Goal: Task Accomplishment & Management: Use online tool/utility

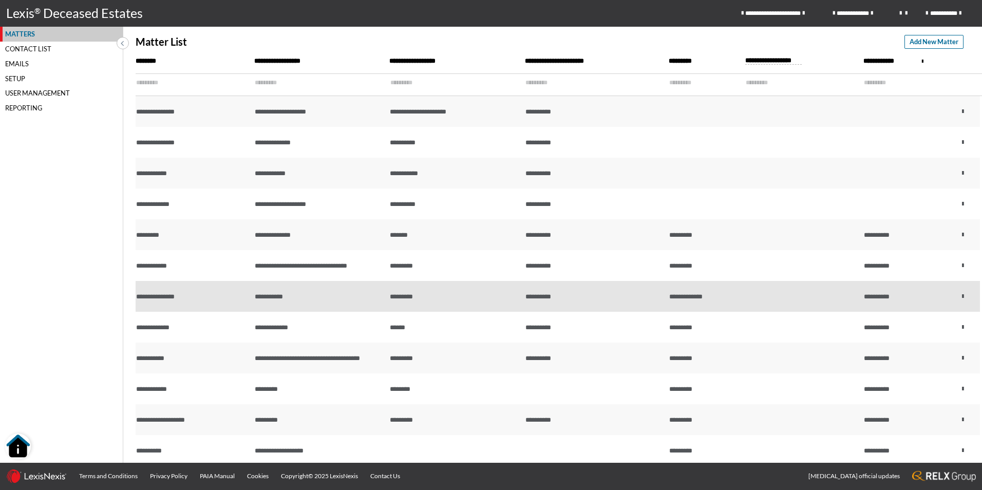
click at [475, 304] on td "*********" at bounding box center [455, 296] width 136 height 31
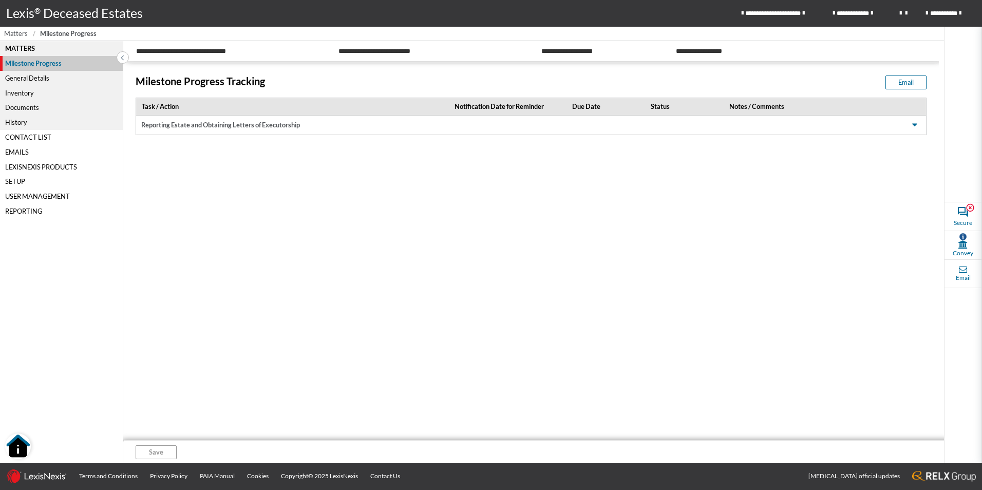
click at [20, 37] on span "Matters" at bounding box center [16, 34] width 24 height 10
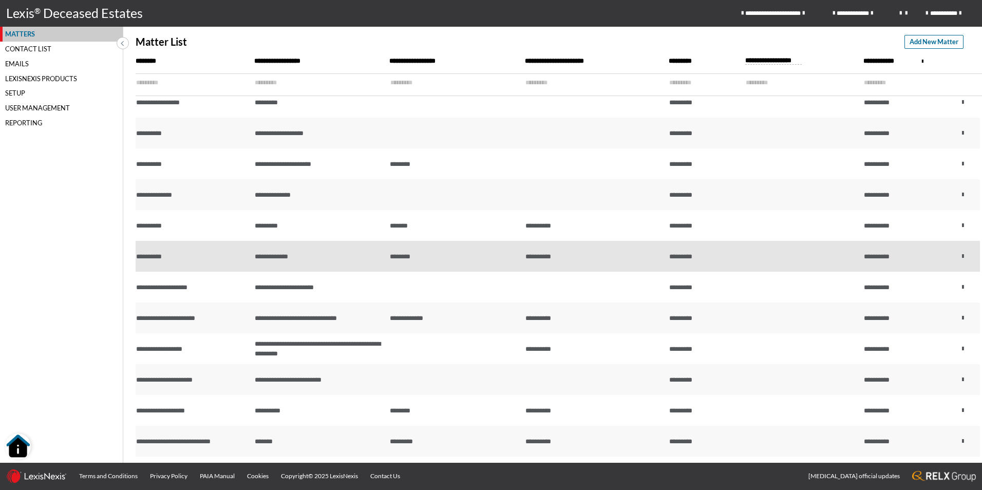
scroll to position [411, 0]
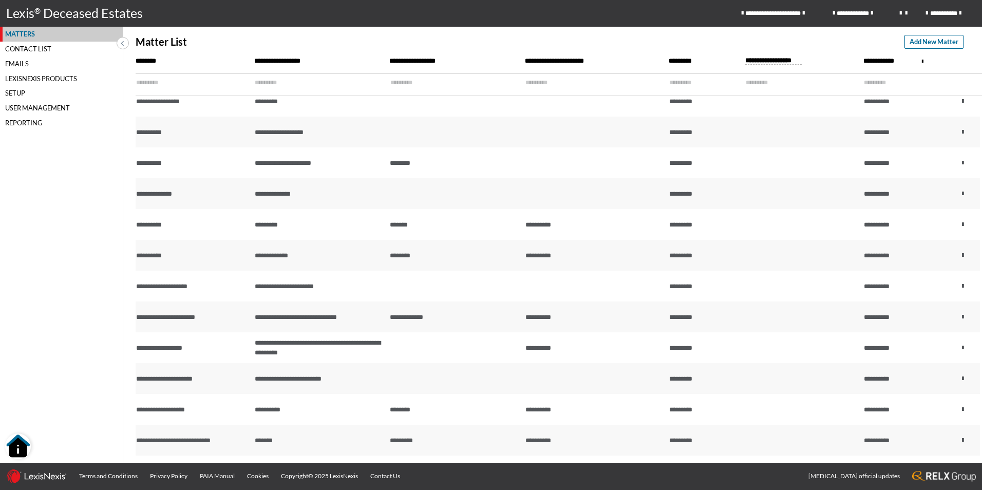
click at [284, 85] on input "text" at bounding box center [314, 83] width 118 height 18
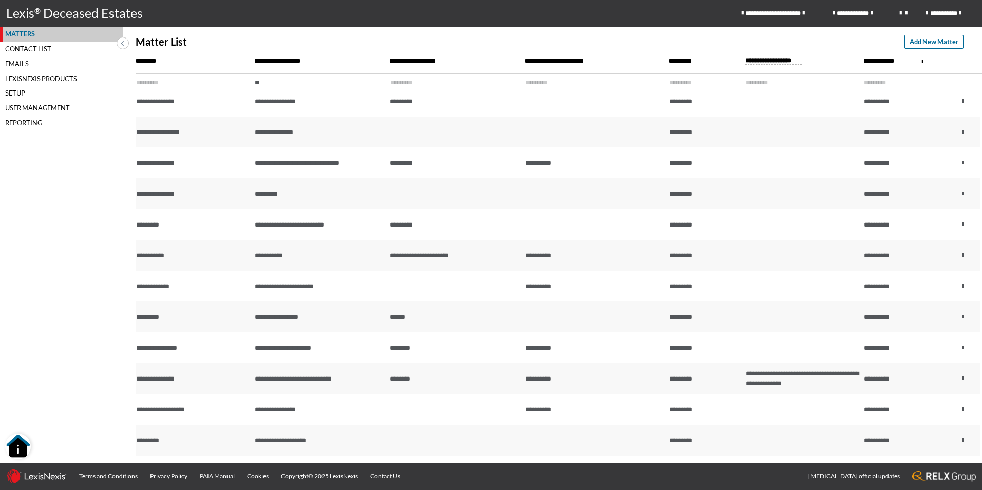
scroll to position [0, 0]
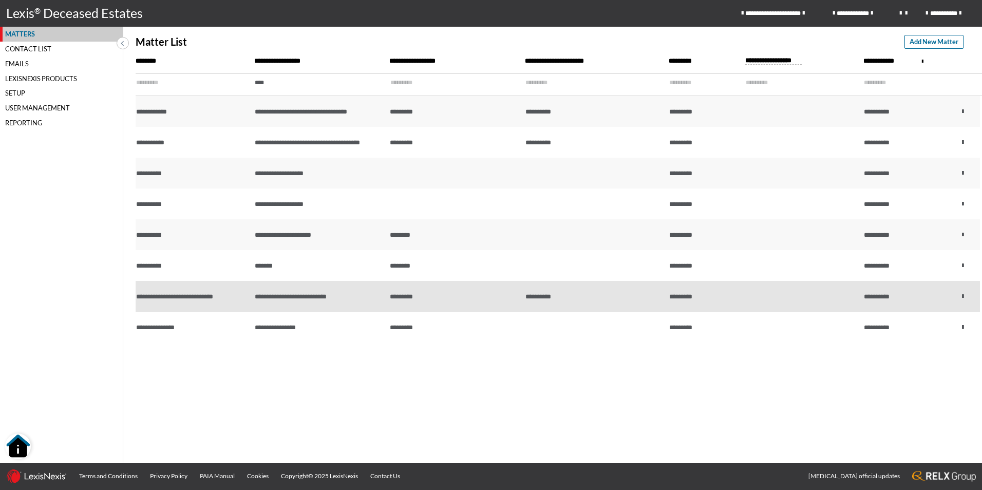
type input "****"
click at [350, 288] on td "**********" at bounding box center [320, 296] width 136 height 31
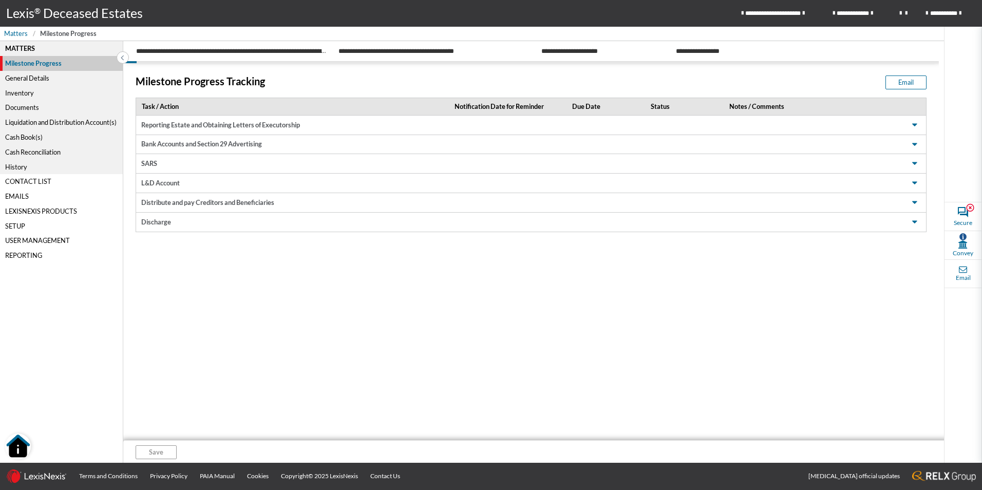
click at [81, 124] on div "Liquidation and Distribution Account(s)" at bounding box center [61, 122] width 123 height 15
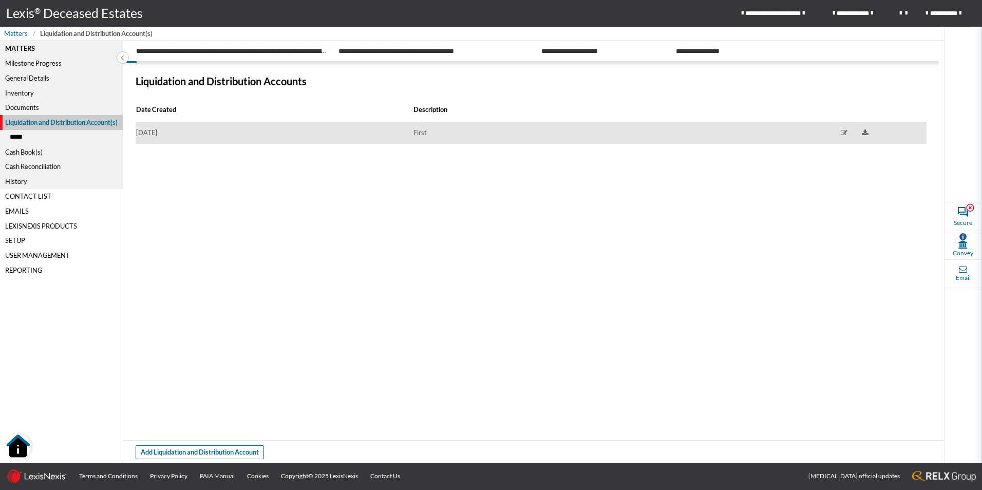
click at [191, 135] on td "[DATE]" at bounding box center [274, 133] width 277 height 22
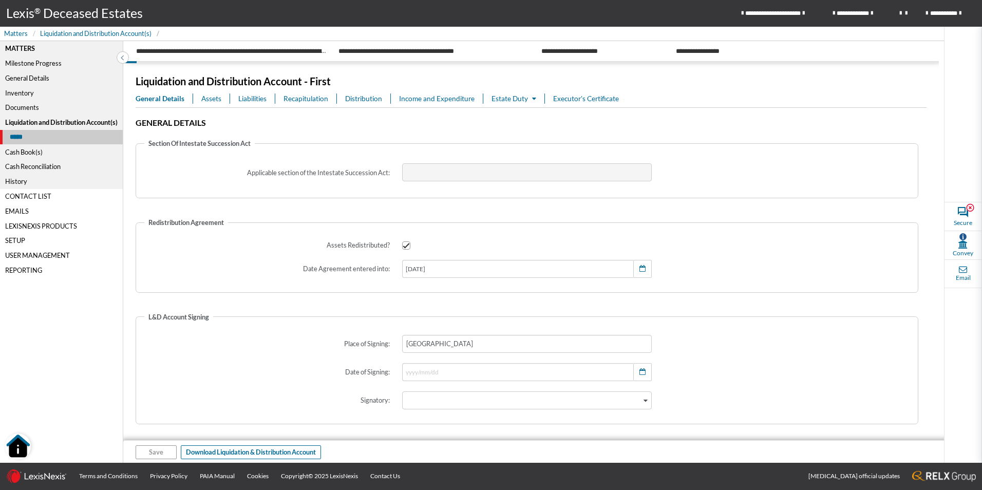
click at [201, 103] on span "Assets" at bounding box center [211, 98] width 20 height 10
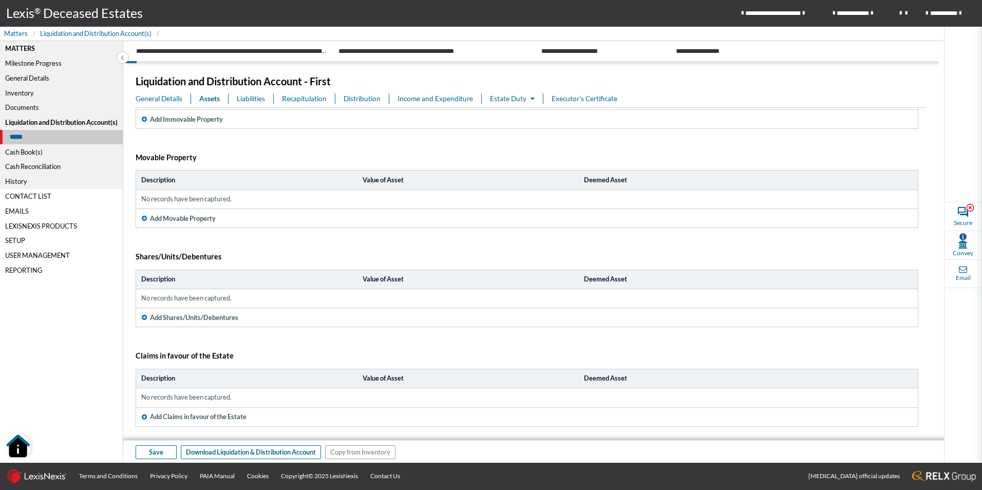
scroll to position [108, 0]
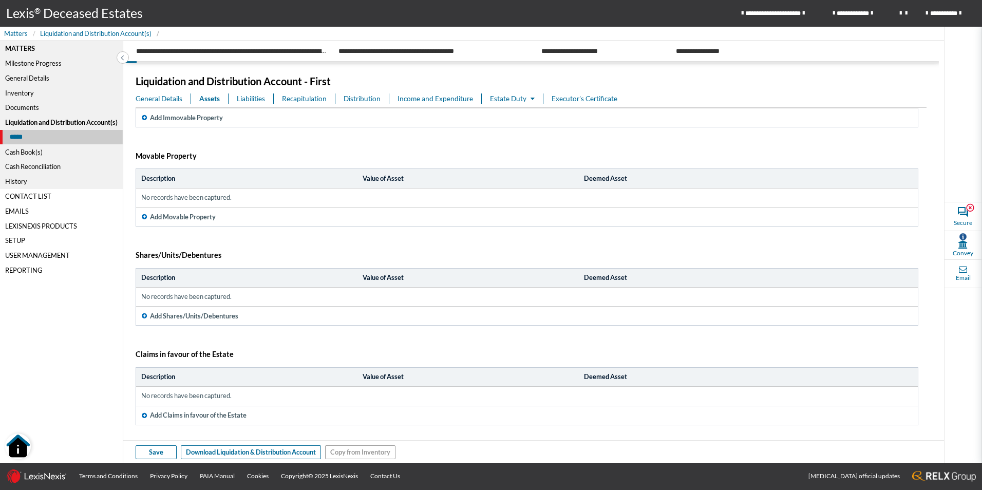
click at [251, 94] on span "Liabilities" at bounding box center [251, 98] width 28 height 10
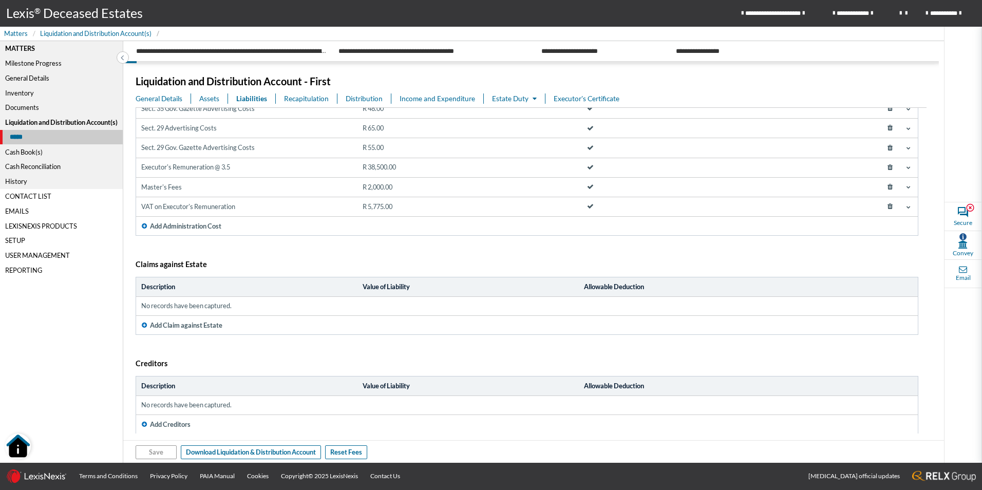
scroll to position [127, 0]
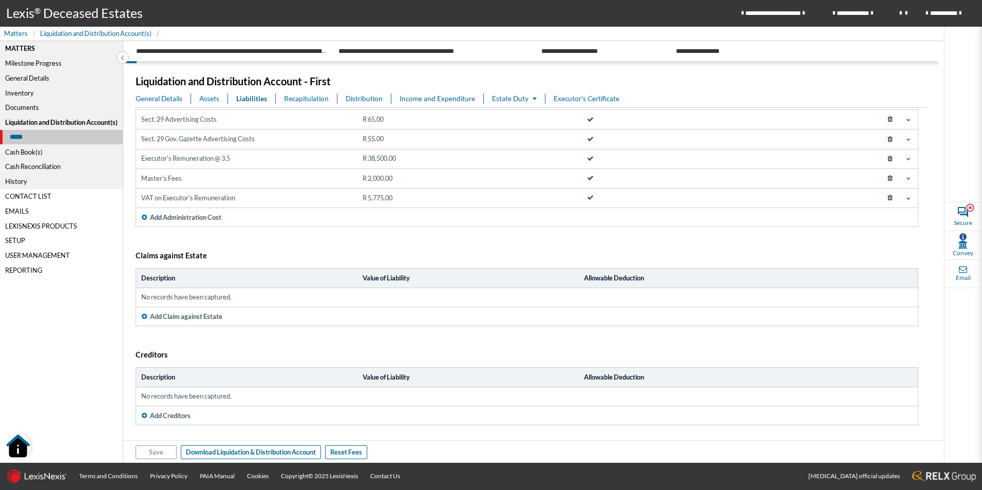
click at [301, 99] on span "Recapitulation" at bounding box center [306, 98] width 45 height 10
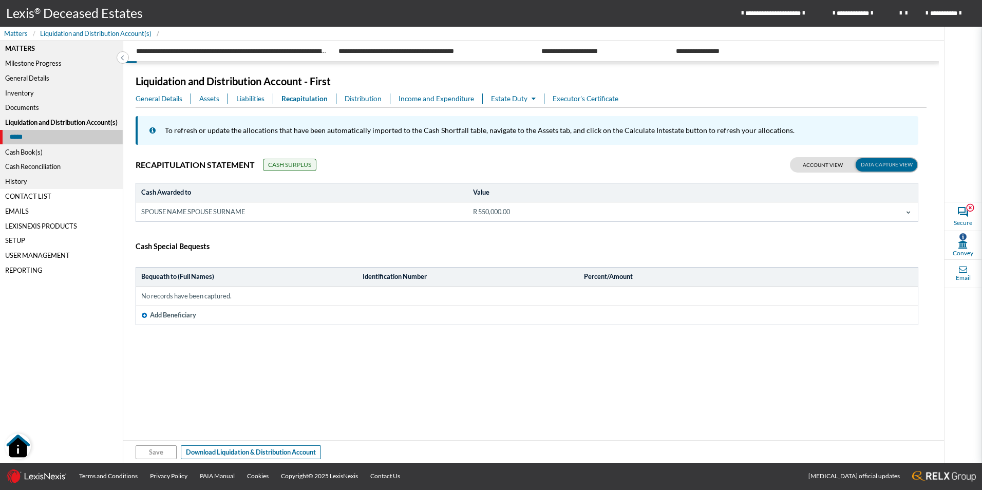
click at [355, 101] on span "Distribution" at bounding box center [363, 98] width 37 height 10
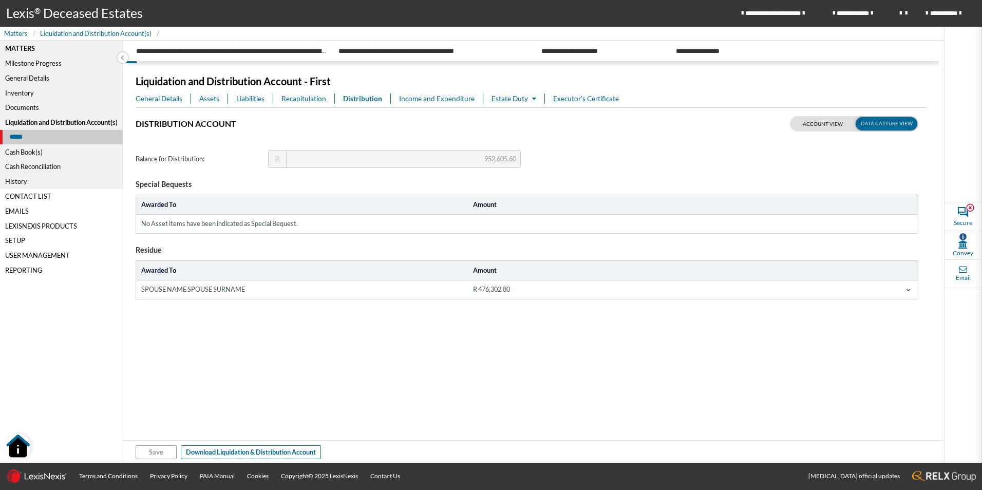
click at [421, 101] on span "Income and Expenditure" at bounding box center [436, 98] width 75 height 10
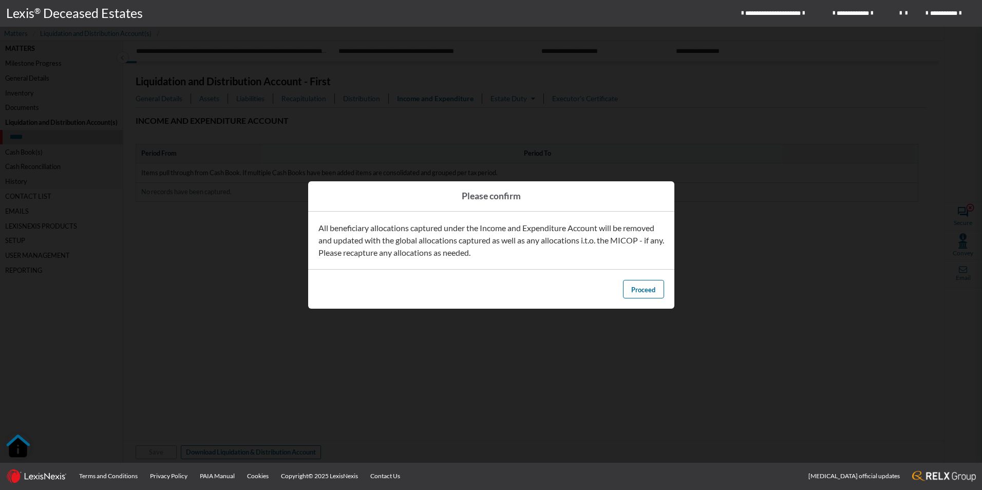
click at [632, 299] on footer "Proceed" at bounding box center [491, 289] width 366 height 40
click at [647, 284] on button "Proceed" at bounding box center [643, 289] width 41 height 18
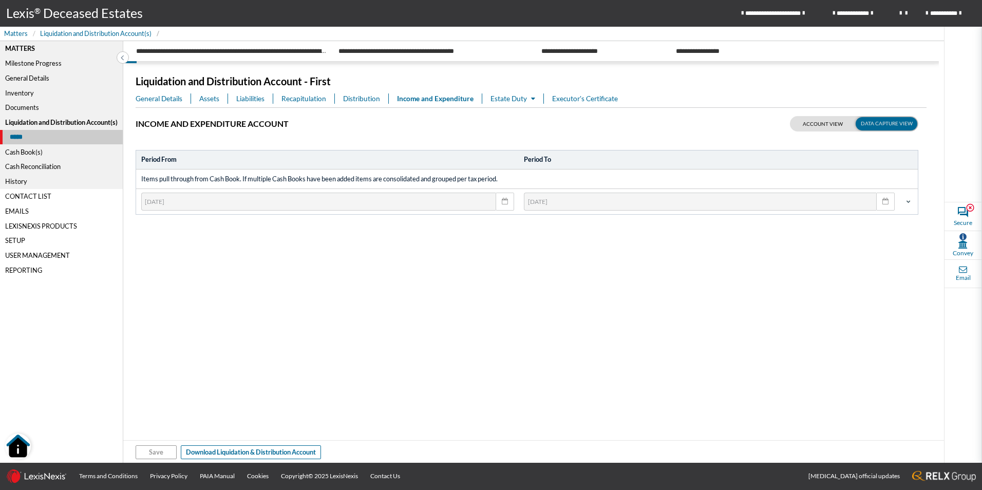
click at [541, 103] on link "Estate Duty" at bounding box center [516, 98] width 53 height 10
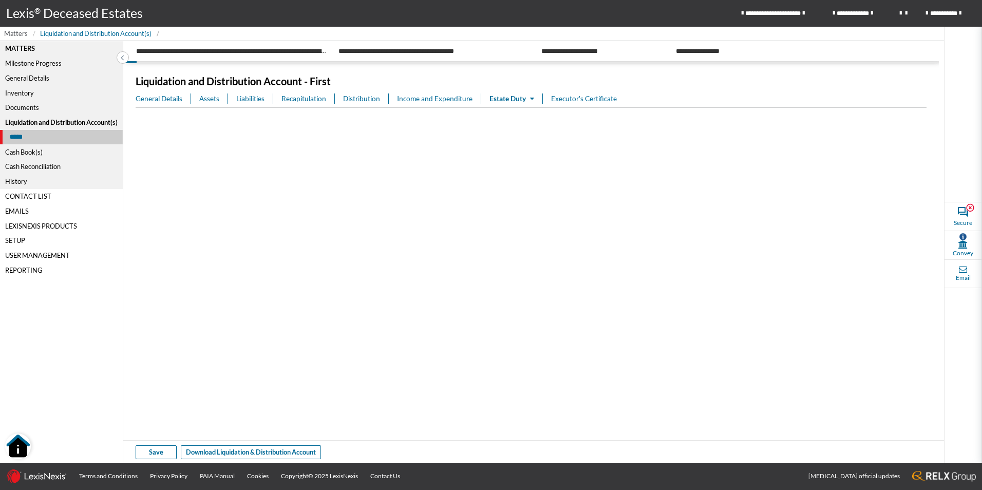
click at [16, 35] on span "Matters" at bounding box center [16, 34] width 24 height 10
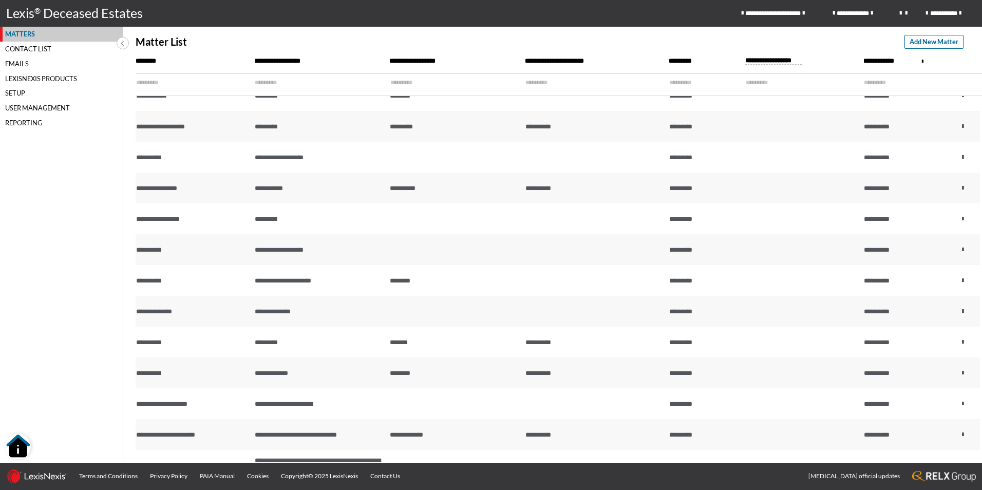
scroll to position [359, 0]
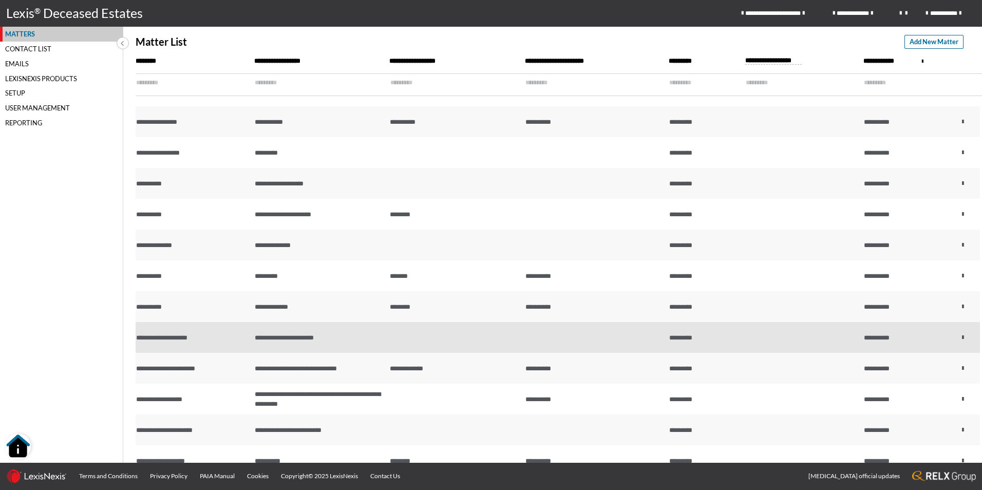
click at [374, 332] on td "**********" at bounding box center [320, 337] width 136 height 31
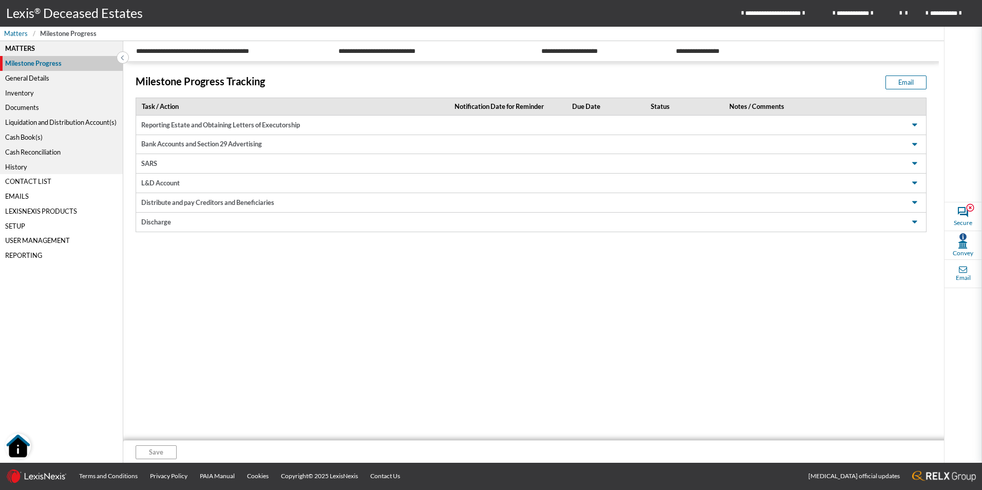
click at [75, 125] on div "Liquidation and Distribution Account(s)" at bounding box center [61, 122] width 123 height 15
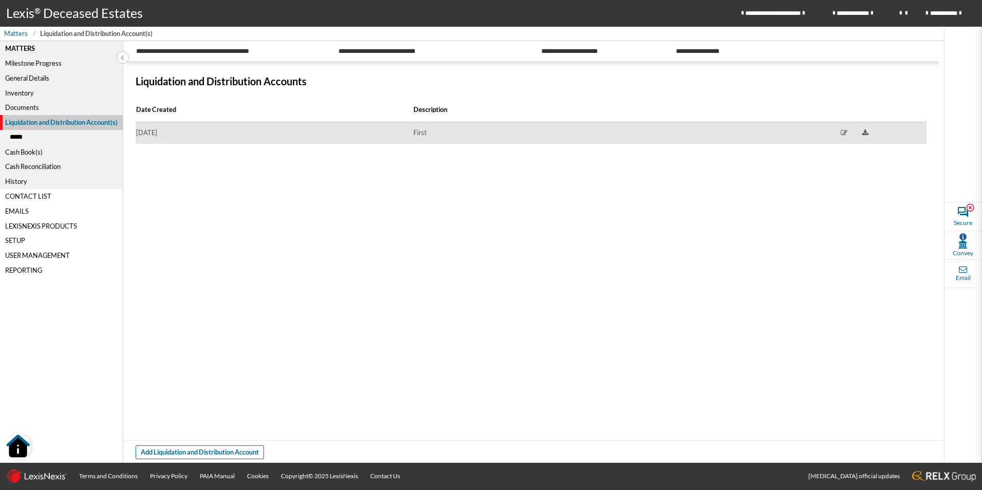
click at [179, 137] on td "[DATE]" at bounding box center [274, 133] width 277 height 22
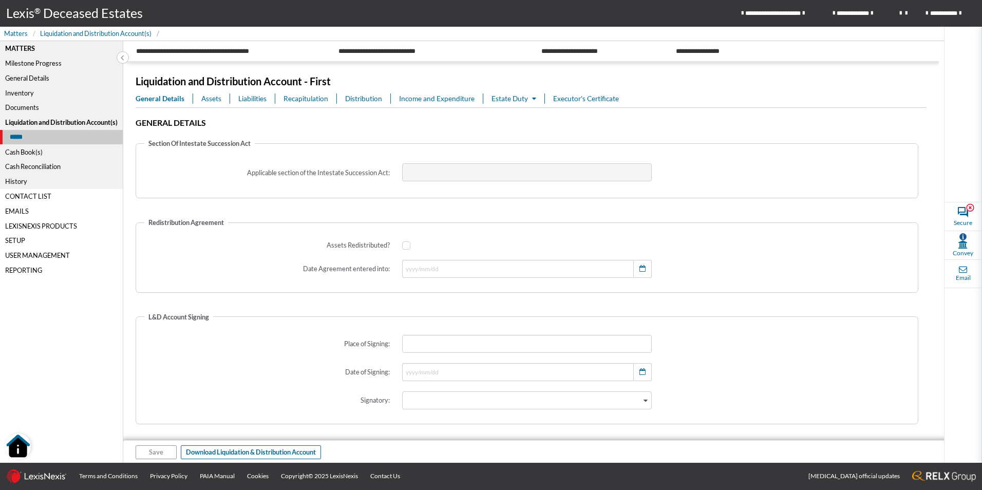
click at [215, 102] on span "Assets" at bounding box center [211, 98] width 20 height 10
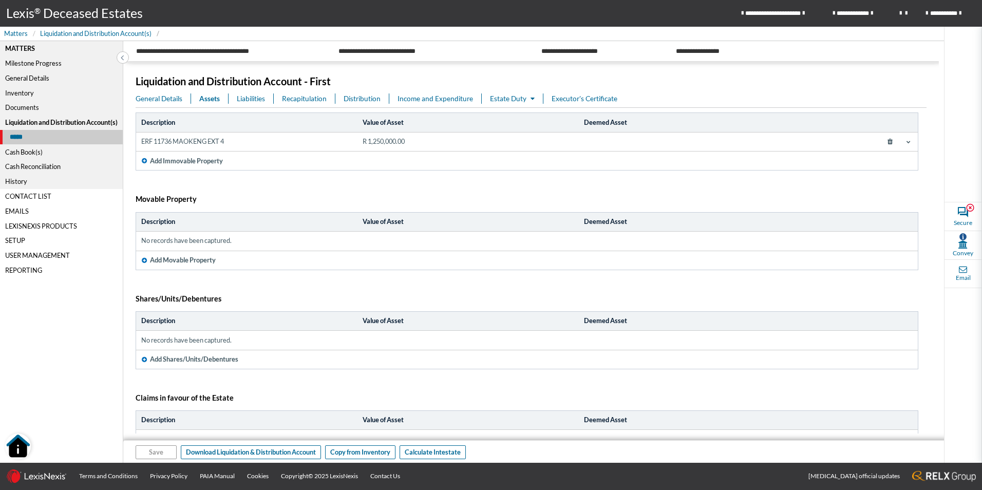
scroll to position [89, 0]
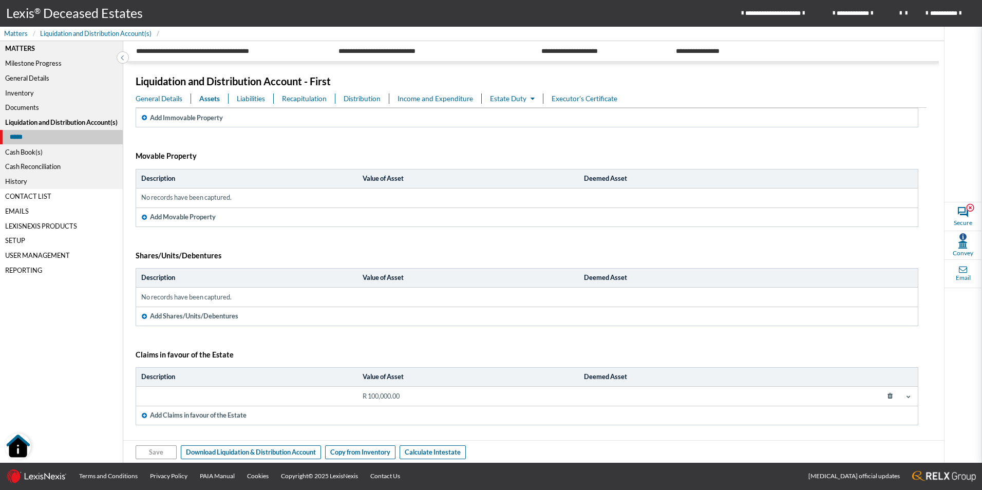
click at [251, 100] on span "Liabilities" at bounding box center [251, 98] width 28 height 10
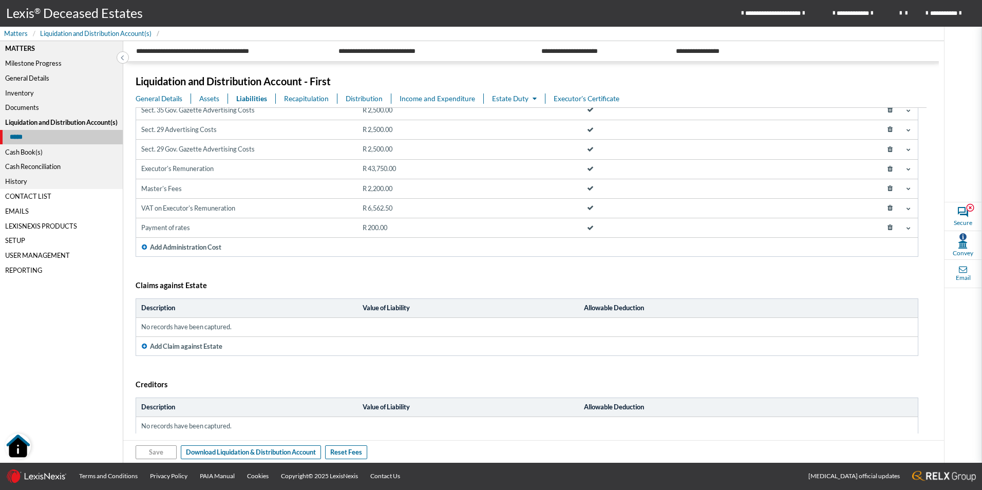
scroll to position [147, 0]
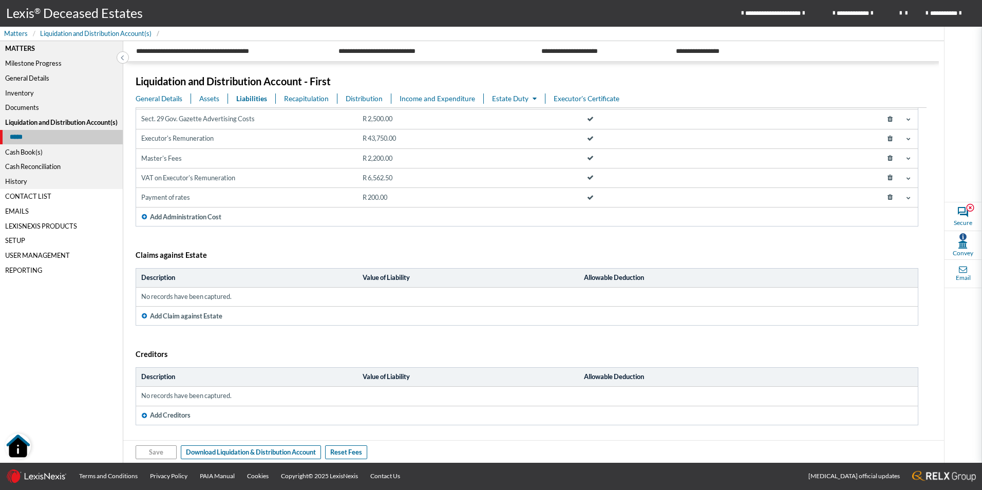
click at [430, 92] on div "Liquidation and Distribution Account - First General Details Assets Liabilities…" at bounding box center [530, 262] width 815 height 399
click at [425, 100] on span "Income and Expenditure" at bounding box center [436, 98] width 75 height 10
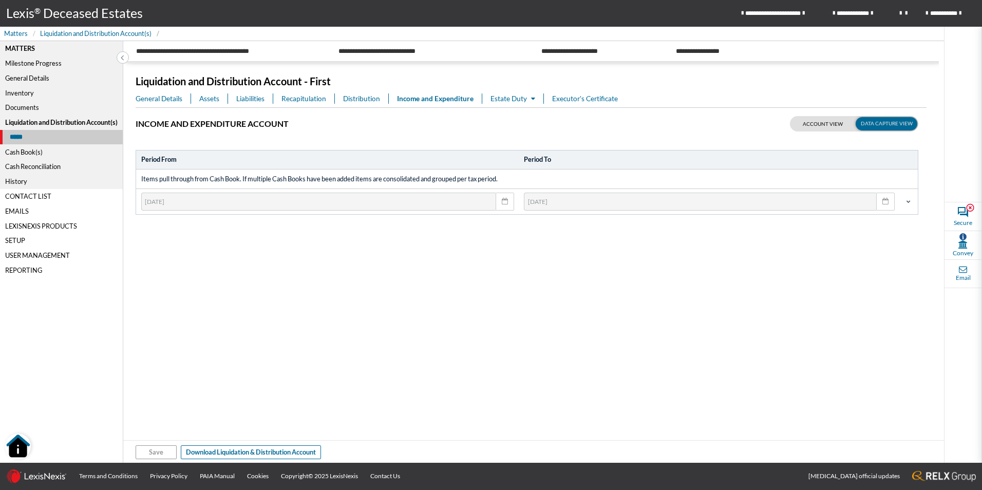
click at [511, 100] on span "Estate Duty" at bounding box center [512, 98] width 45 height 8
click at [523, 122] on link "Estate Duty" at bounding box center [541, 118] width 99 height 17
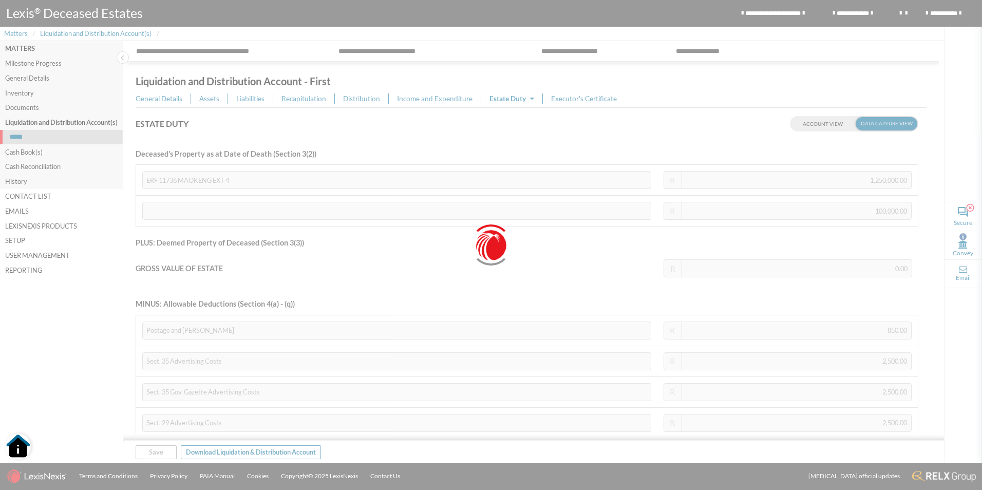
type input "1,350,000.00"
type input "1,286,437.50"
type input "257,287.50"
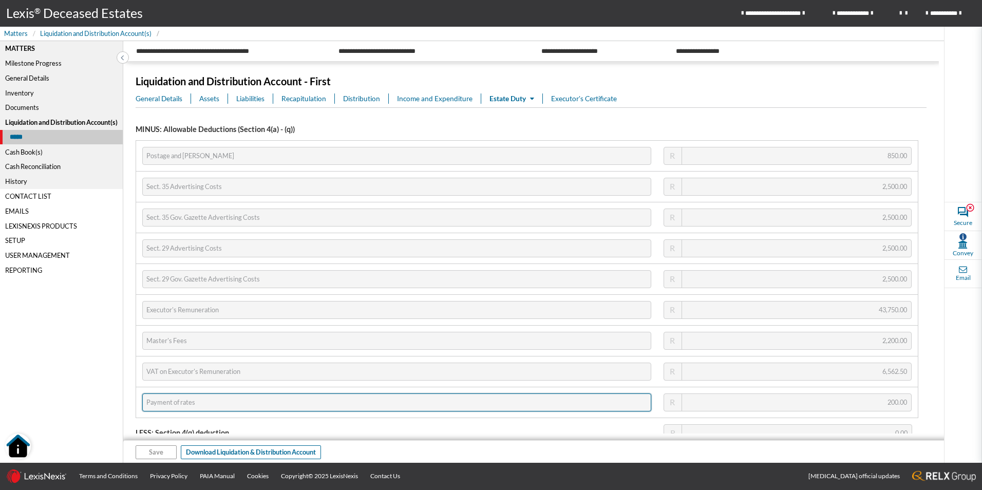
scroll to position [174, 0]
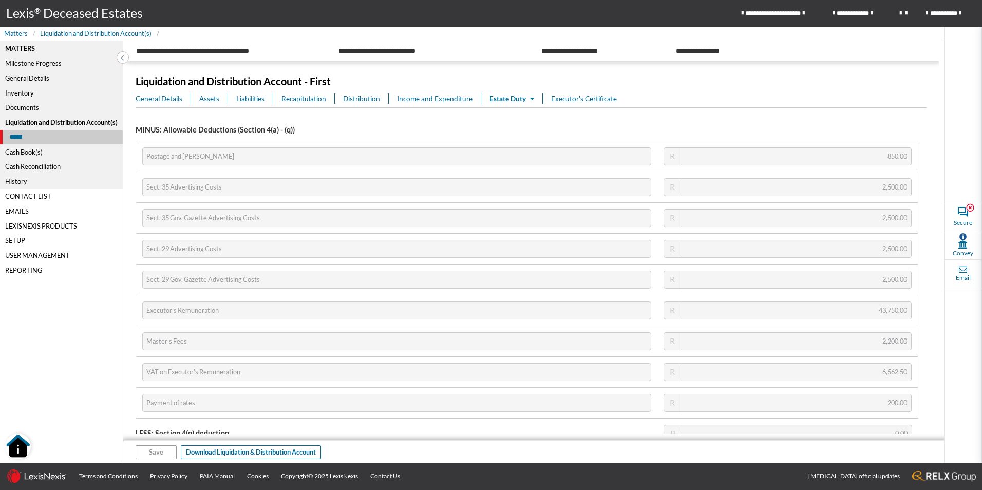
click at [259, 100] on span "Liabilities" at bounding box center [250, 98] width 28 height 10
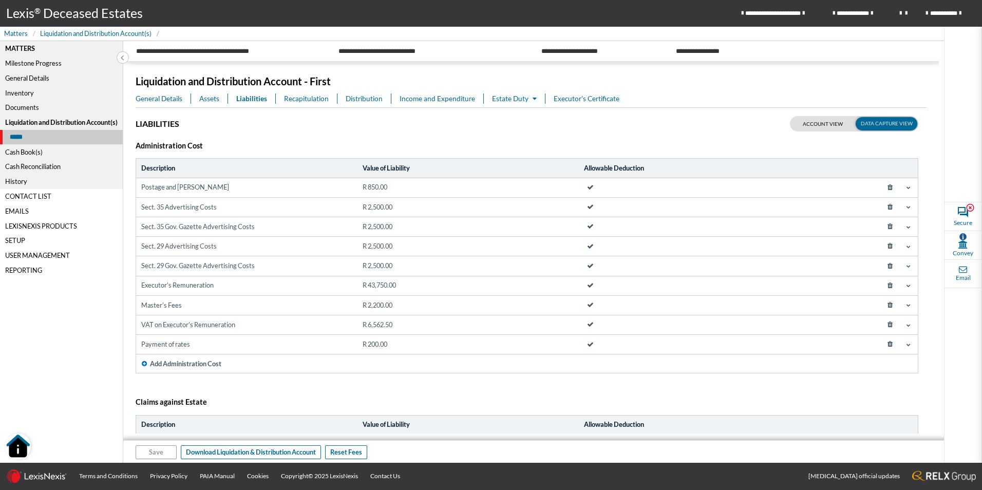
click at [190, 365] on span "Add Administration Cost" at bounding box center [185, 364] width 71 height 10
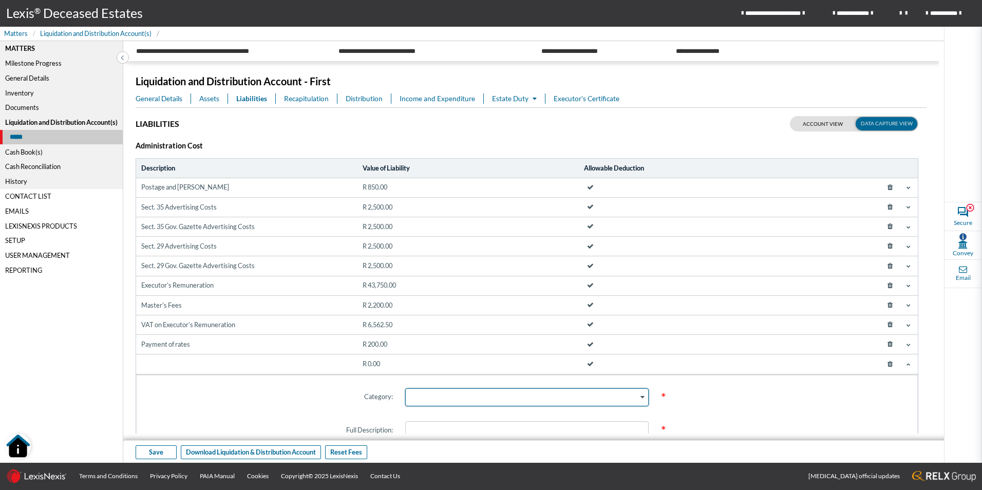
click at [609, 402] on div "Search for option" at bounding box center [522, 396] width 233 height 15
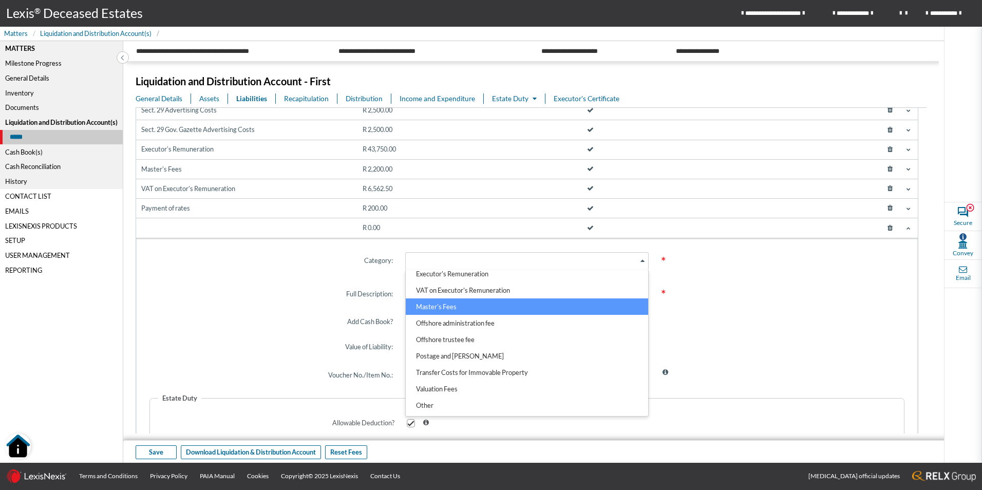
scroll to position [154, 0]
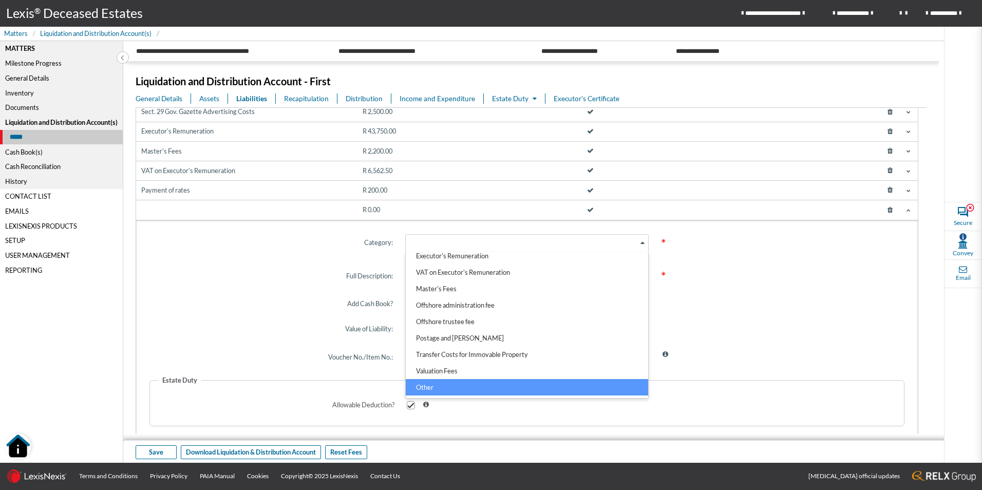
click at [522, 385] on li "Other" at bounding box center [527, 387] width 242 height 16
type input "Other"
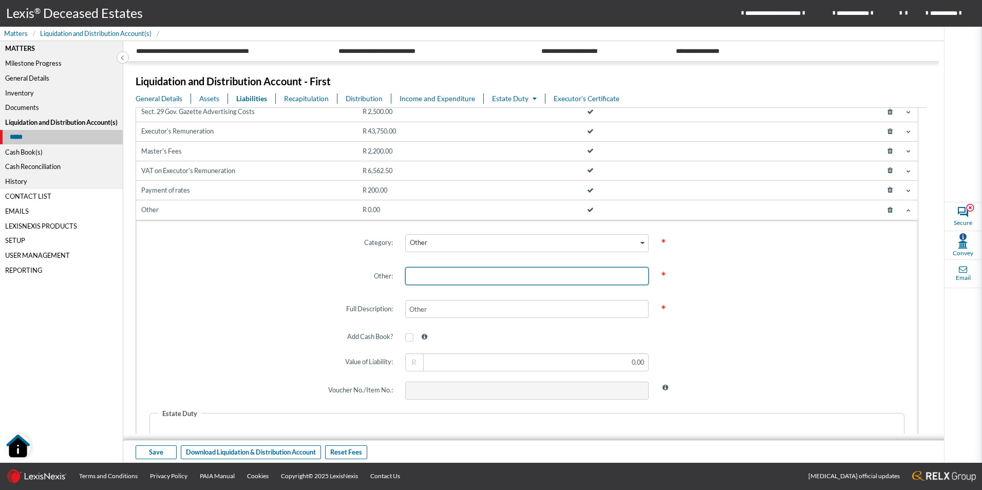
click at [569, 276] on input "text" at bounding box center [526, 276] width 243 height 18
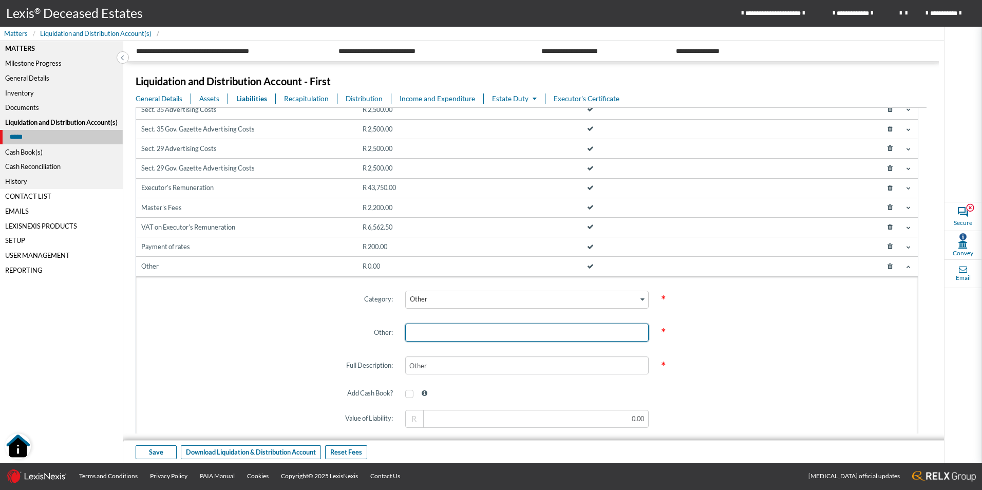
scroll to position [154, 0]
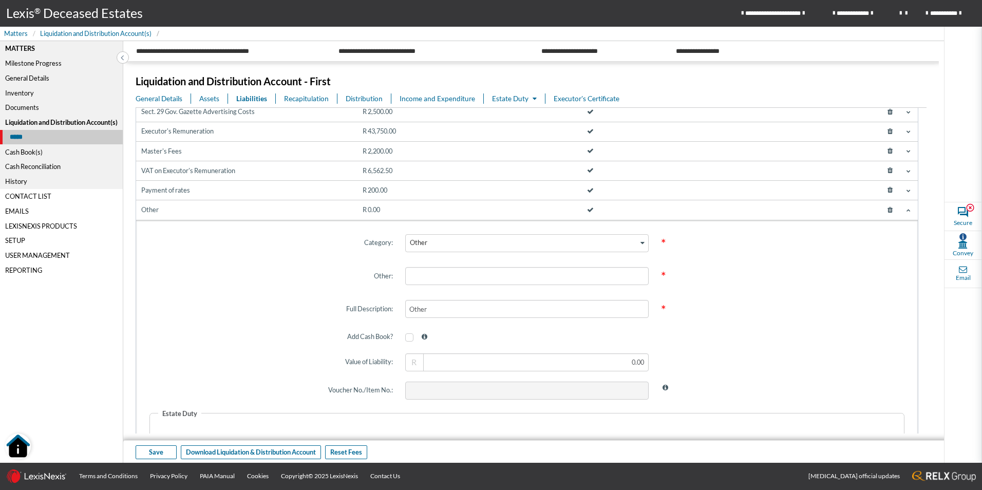
click at [883, 210] on icon at bounding box center [890, 210] width 18 height 15
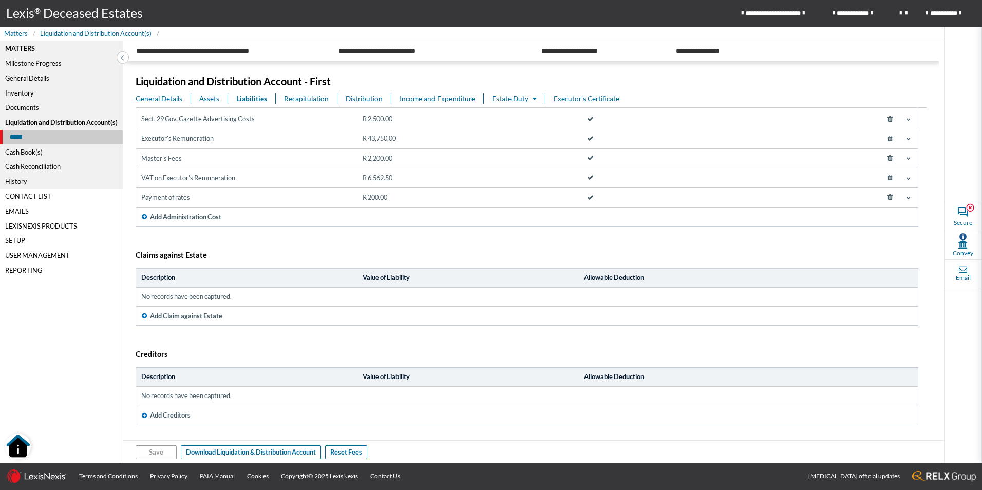
scroll to position [147, 0]
